Goal: Task Accomplishment & Management: Use online tool/utility

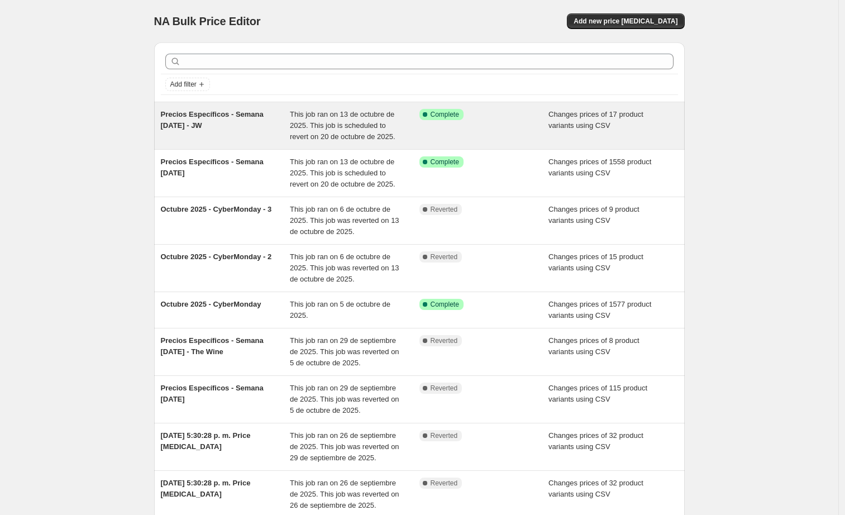
drag, startPoint x: 236, startPoint y: 127, endPoint x: 165, endPoint y: 116, distance: 72.4
click at [165, 116] on div "Precios Específicos - Semana [DATE] - JW" at bounding box center [226, 125] width 130 height 33
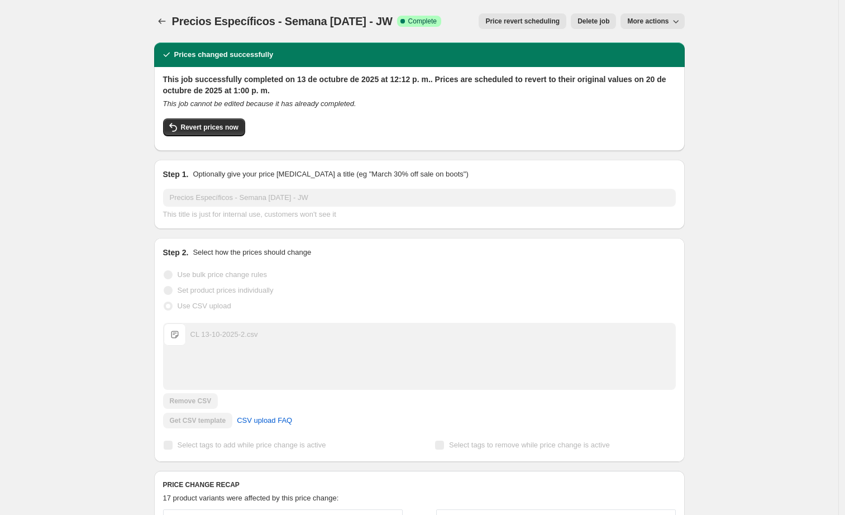
drag, startPoint x: 408, startPoint y: 20, endPoint x: 176, endPoint y: 26, distance: 231.8
click at [176, 26] on span "Precios Específicos - Semana [DATE] - JW" at bounding box center [282, 21] width 220 height 12
copy span "Precios Específicos - Semana [DATE] - JW"
click at [163, 20] on icon "Price change jobs" at bounding box center [161, 21] width 7 height 6
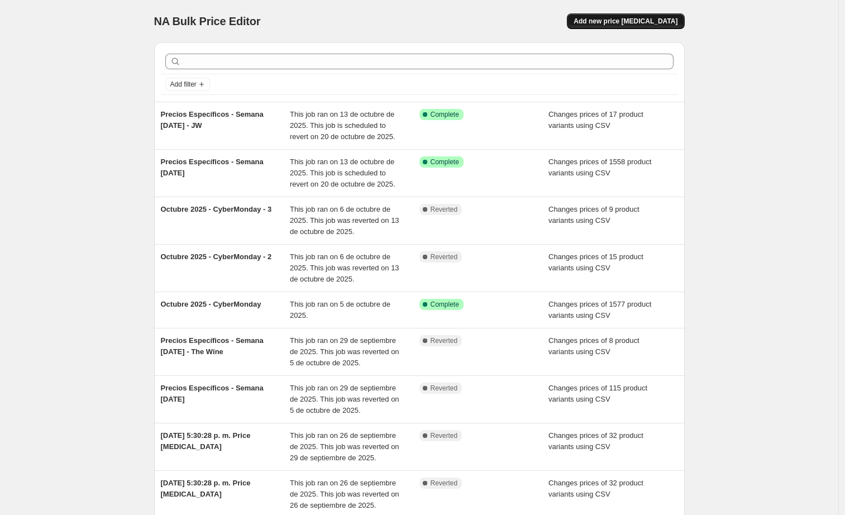
click at [620, 18] on span "Add new price [MEDICAL_DATA]" at bounding box center [625, 21] width 104 height 9
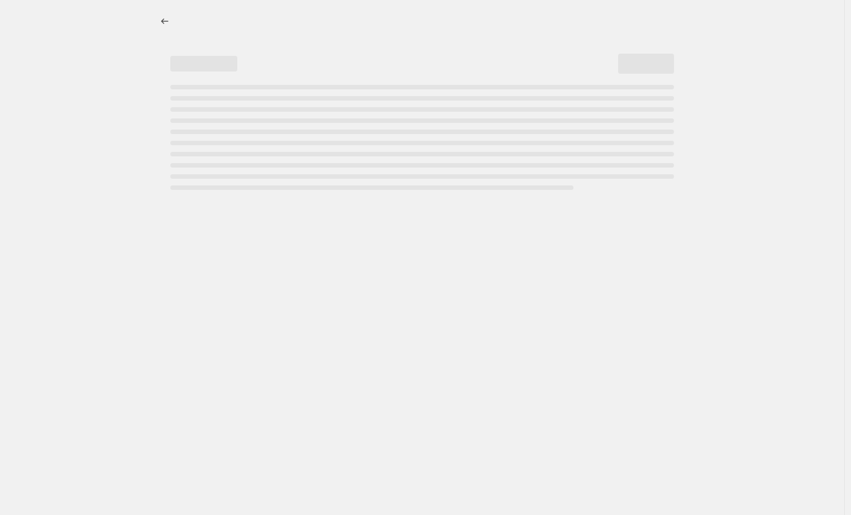
select select "percentage"
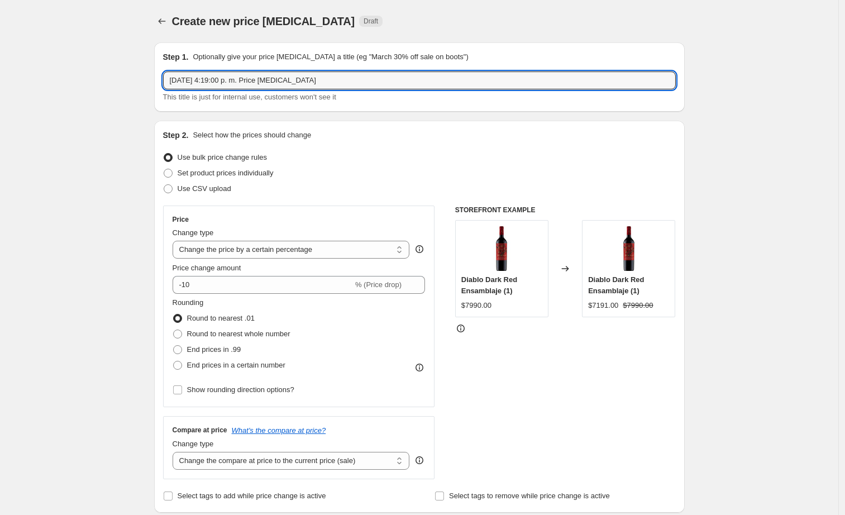
drag, startPoint x: 397, startPoint y: 83, endPoint x: 140, endPoint y: 83, distance: 257.3
paste input "Precios Específicos - Semana [DATE] - JW"
drag, startPoint x: 325, startPoint y: 77, endPoint x: 309, endPoint y: 76, distance: 15.6
click at [309, 76] on input "Precios Específicos - Semana [DATE] - JW" at bounding box center [419, 80] width 512 height 18
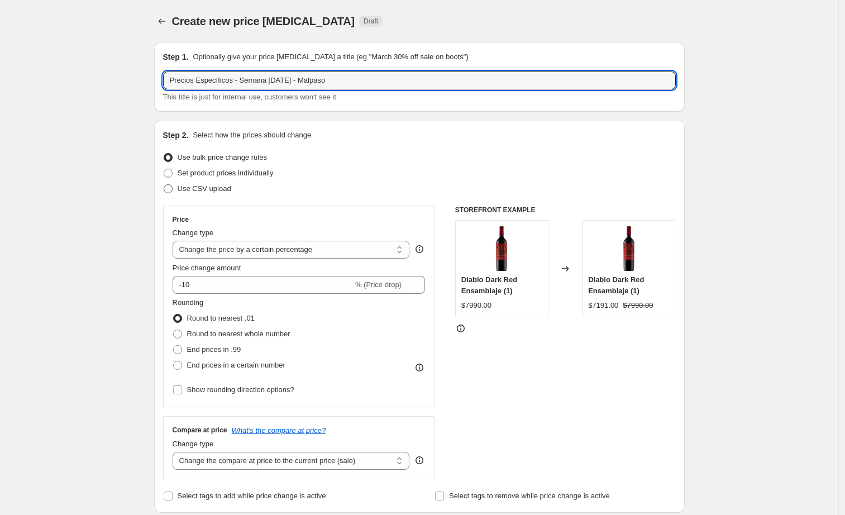
type input "Precios Específicos - Semana [DATE] - Malpaso"
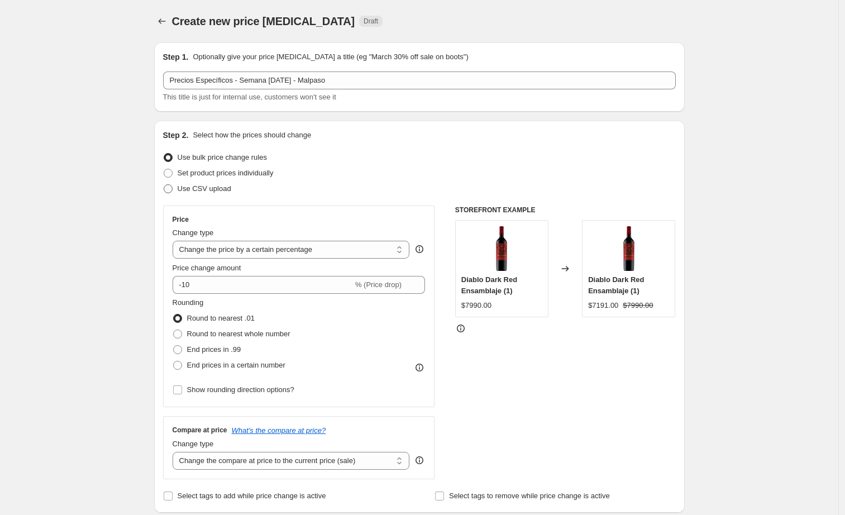
click at [218, 190] on span "Use CSV upload" at bounding box center [205, 188] width 54 height 8
click at [164, 185] on input "Use CSV upload" at bounding box center [164, 184] width 1 height 1
radio input "true"
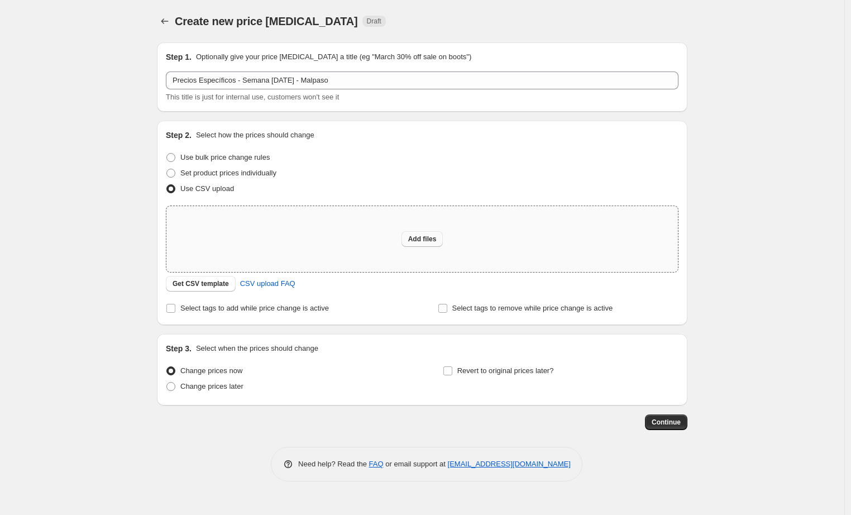
click at [431, 234] on span "Add files" at bounding box center [422, 238] width 28 height 9
type input "C:\fakepath\CL 13-10-2025-3.csv"
click at [418, 236] on span "Add files" at bounding box center [422, 238] width 28 height 9
type input "C:\fakepath\CL 13-10-2025-3.csv"
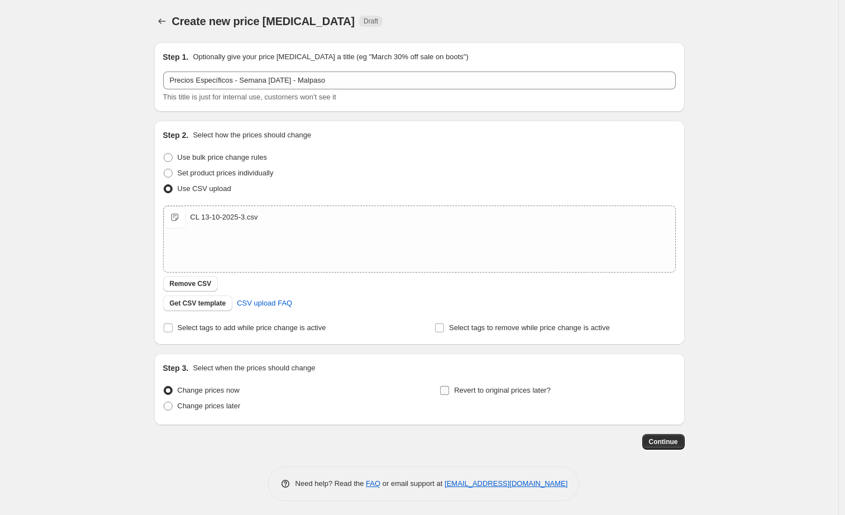
click at [462, 393] on span "Revert to original prices later?" at bounding box center [502, 390] width 97 height 8
click at [449, 393] on input "Revert to original prices later?" at bounding box center [444, 390] width 9 height 9
checkbox input "true"
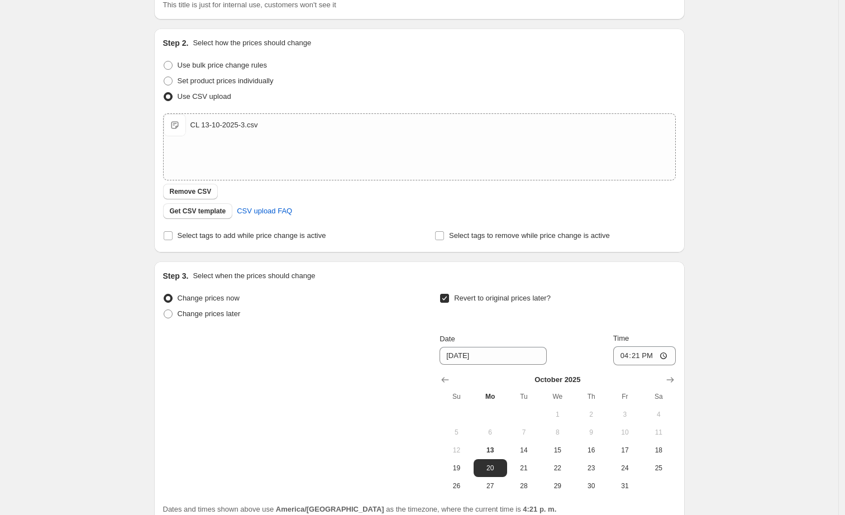
scroll to position [193, 0]
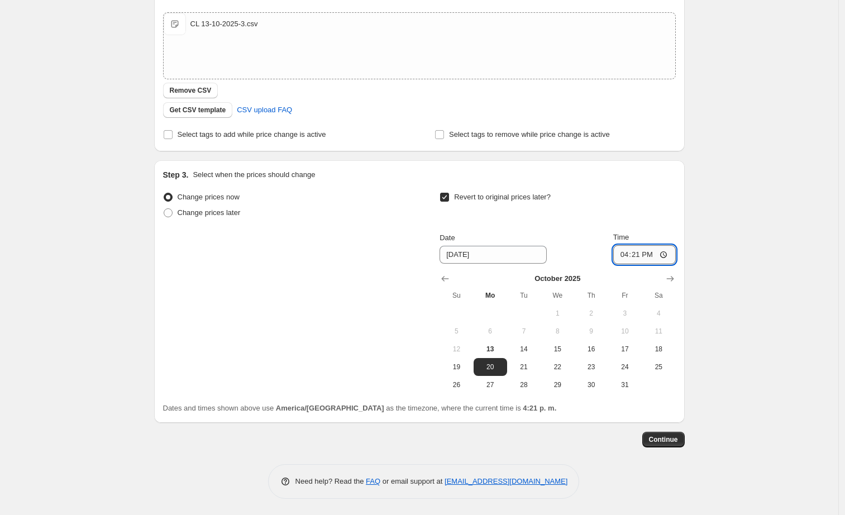
click at [640, 252] on input "16:21" at bounding box center [644, 254] width 63 height 19
type input "12:00"
click at [668, 201] on div "Revert to original prices later?" at bounding box center [557, 205] width 236 height 33
click at [674, 441] on span "Continue" at bounding box center [663, 439] width 29 height 9
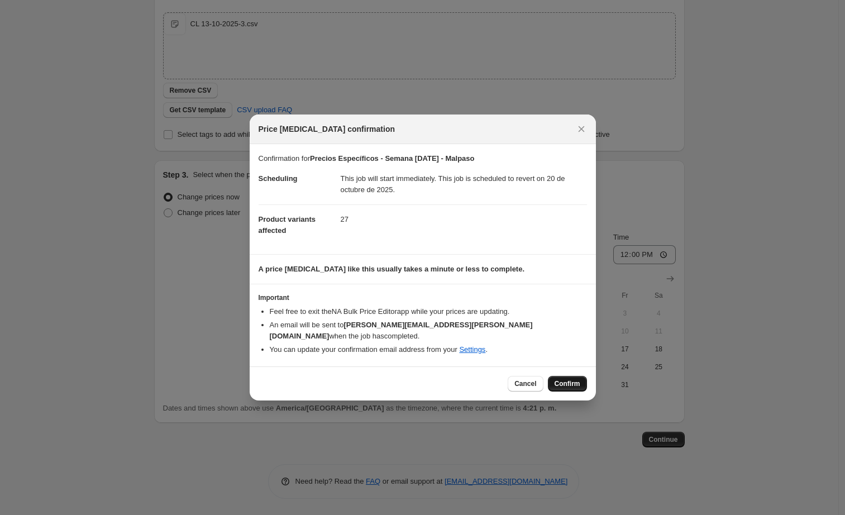
click at [568, 379] on span "Confirm" at bounding box center [567, 383] width 26 height 9
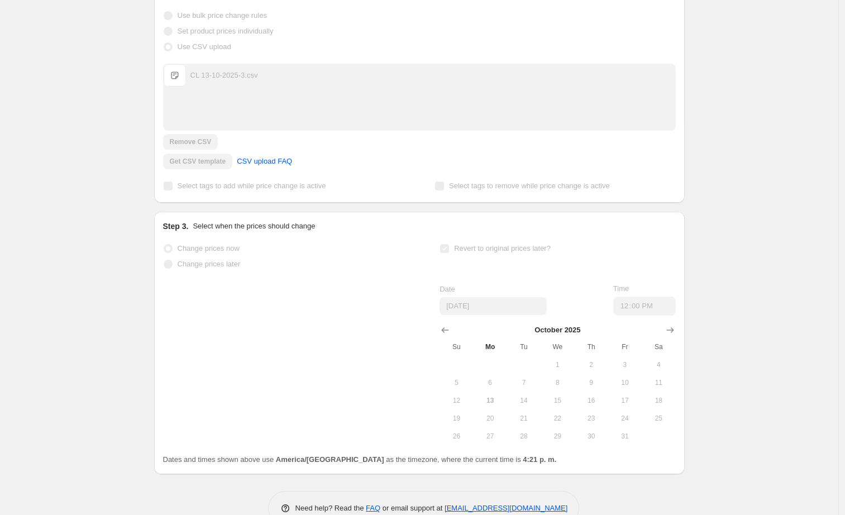
scroll to position [222, 0]
